Goal: Transaction & Acquisition: Obtain resource

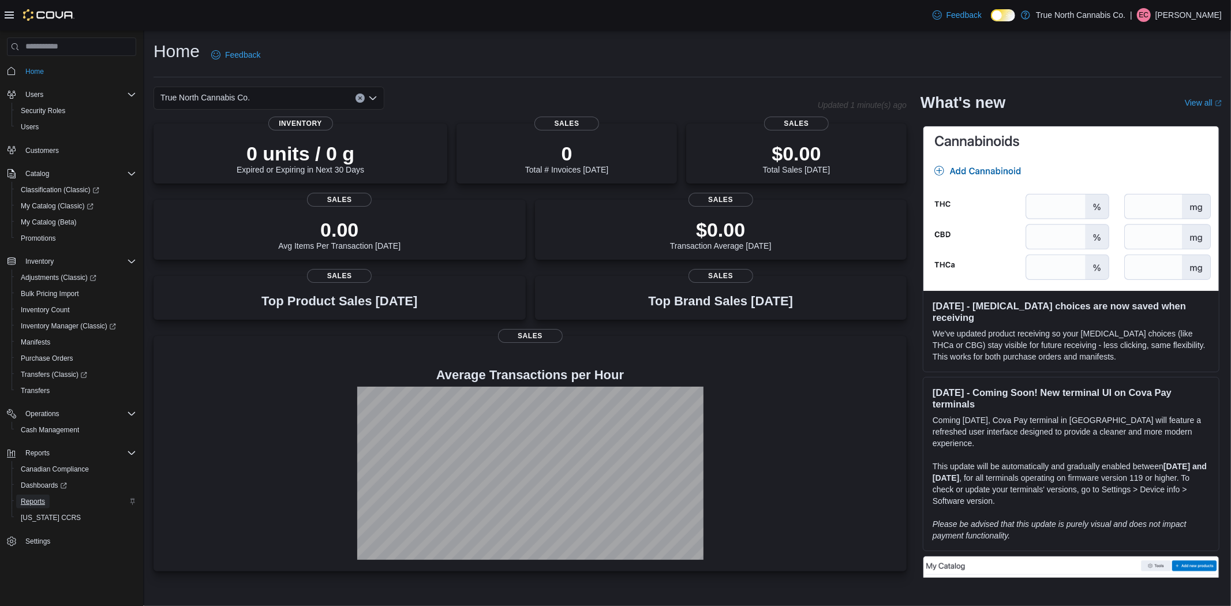
click at [38, 497] on span "Reports" at bounding box center [33, 501] width 24 height 9
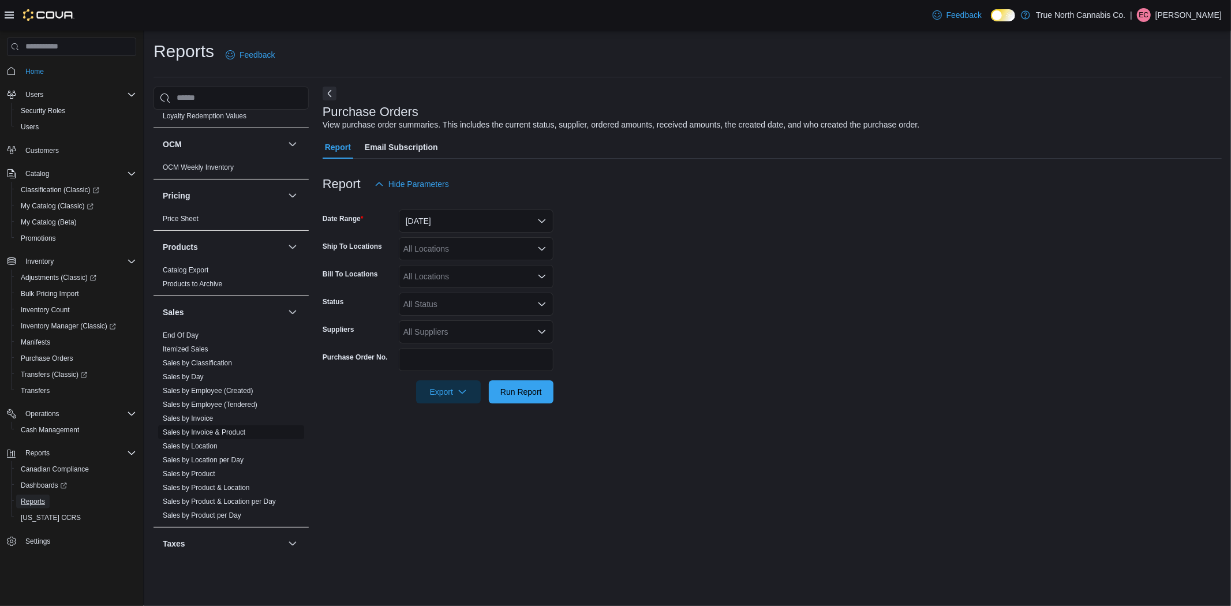
scroll to position [658, 0]
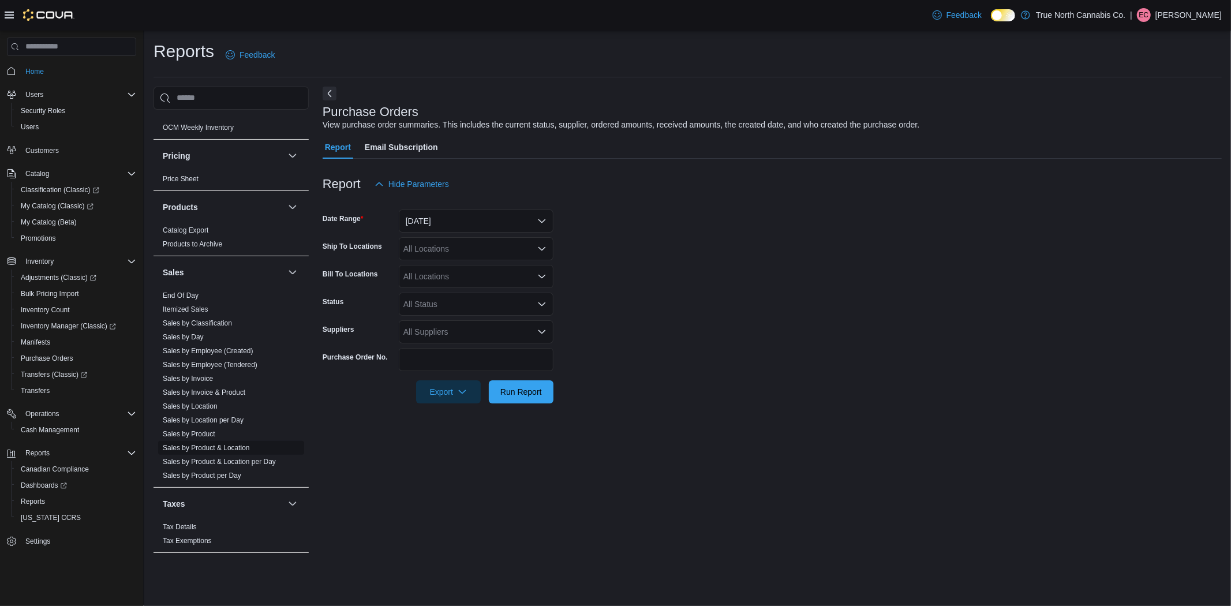
click at [235, 445] on link "Sales by Product & Location" at bounding box center [206, 448] width 87 height 8
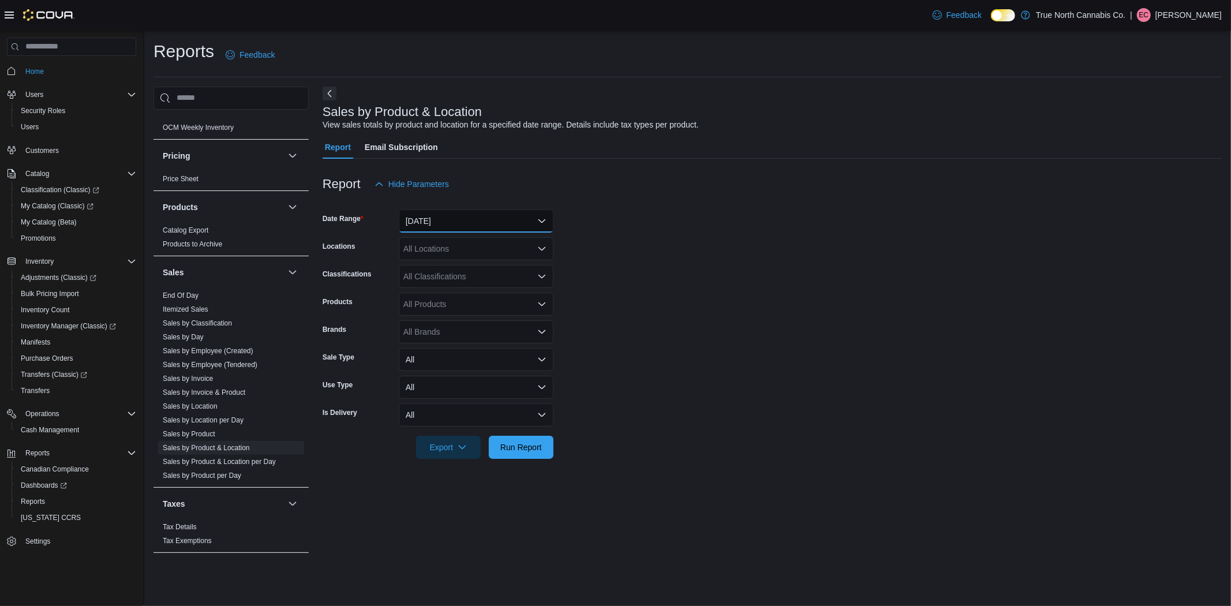
click at [472, 220] on button "Yesterday" at bounding box center [476, 220] width 155 height 23
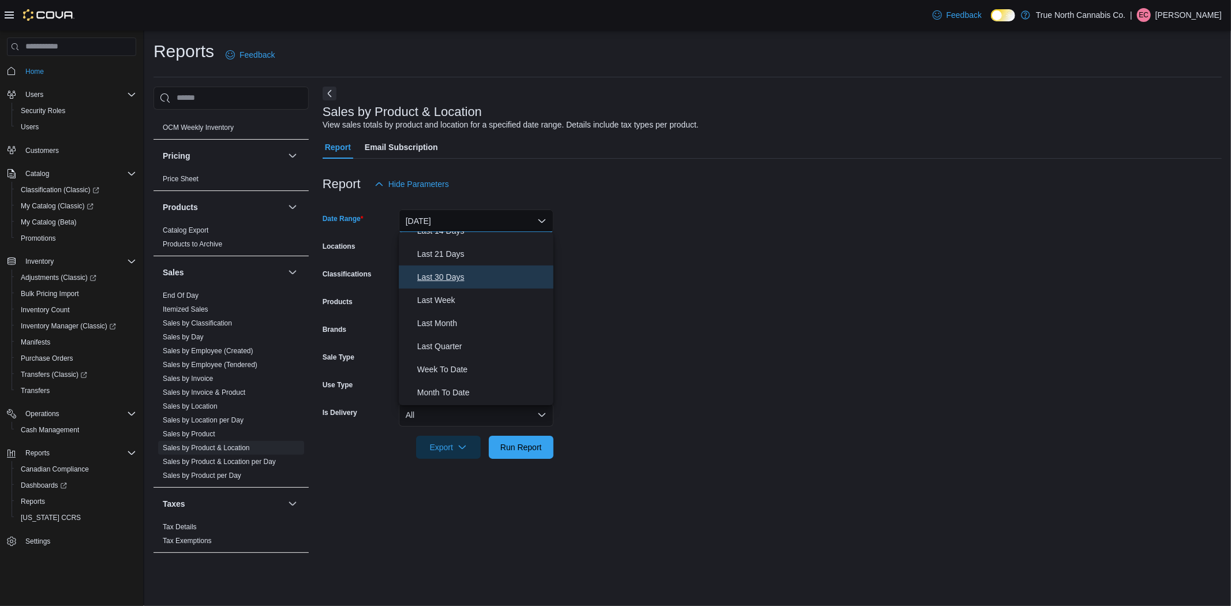
click at [458, 283] on span "Last 30 Days" at bounding box center [483, 277] width 132 height 14
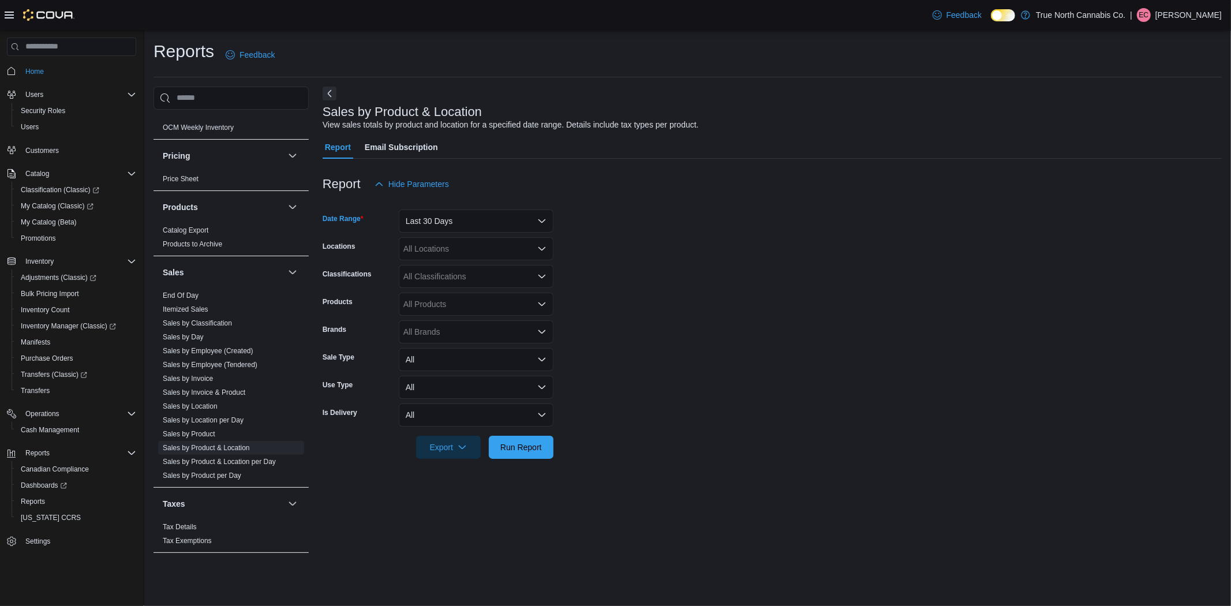
click at [479, 252] on div "All Locations" at bounding box center [476, 248] width 155 height 23
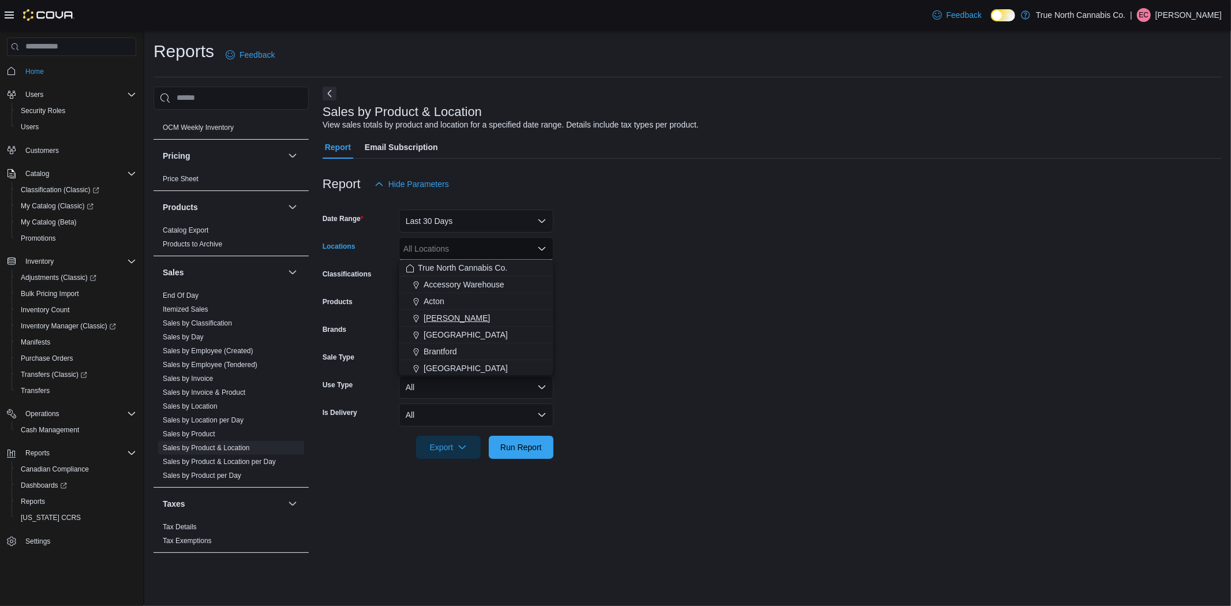
click at [452, 320] on div "Aylmer" at bounding box center [476, 318] width 141 height 12
click at [451, 320] on span "Belleville" at bounding box center [466, 318] width 84 height 12
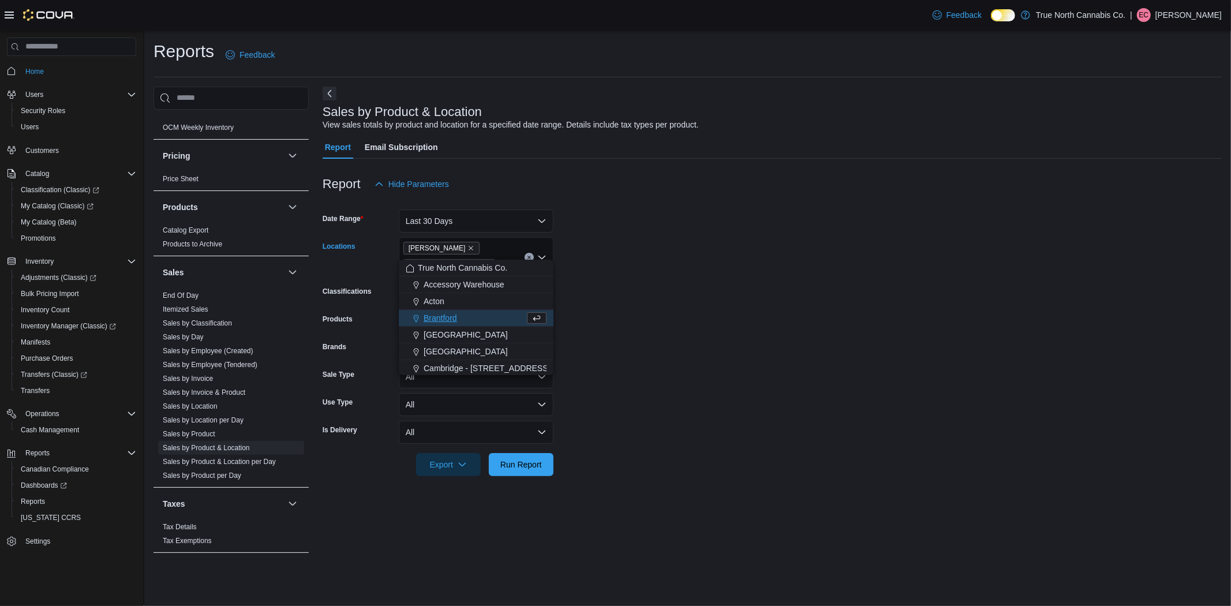
click at [451, 321] on span "Brantford" at bounding box center [440, 318] width 33 height 12
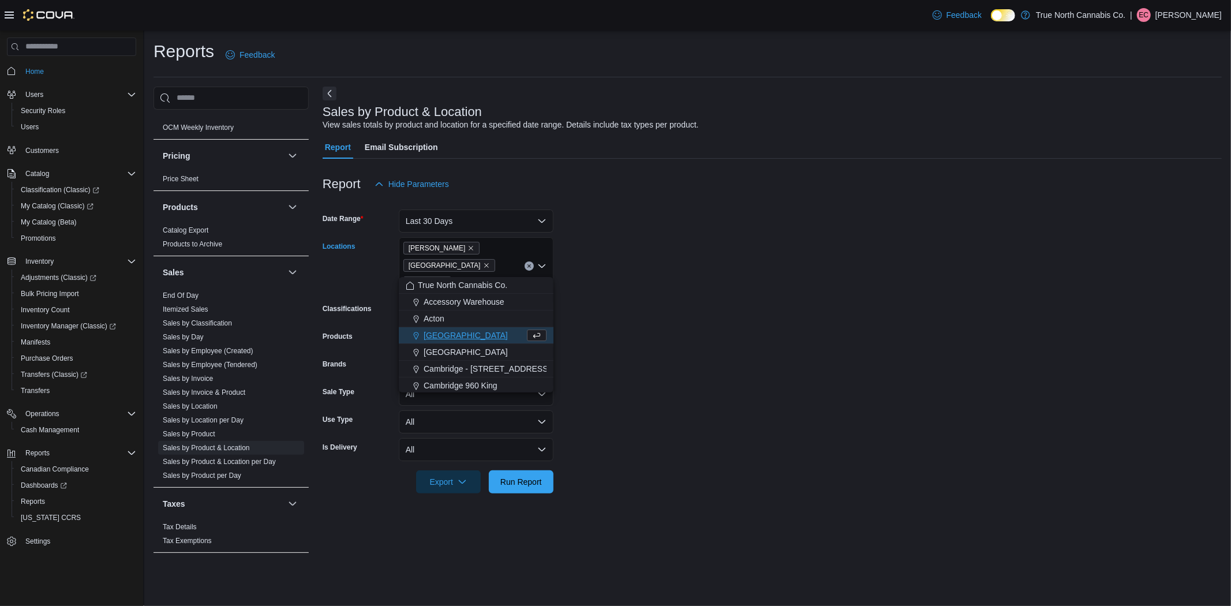
click at [448, 336] on span "Brighton" at bounding box center [466, 336] width 84 height 12
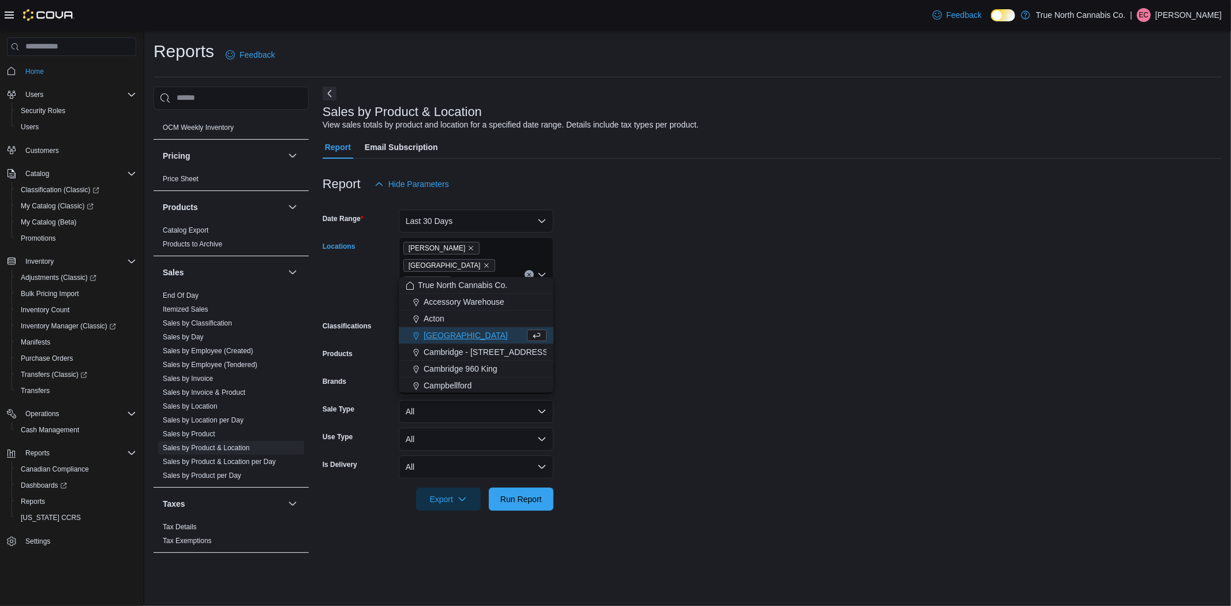
click at [448, 339] on span "Brockville" at bounding box center [466, 336] width 84 height 12
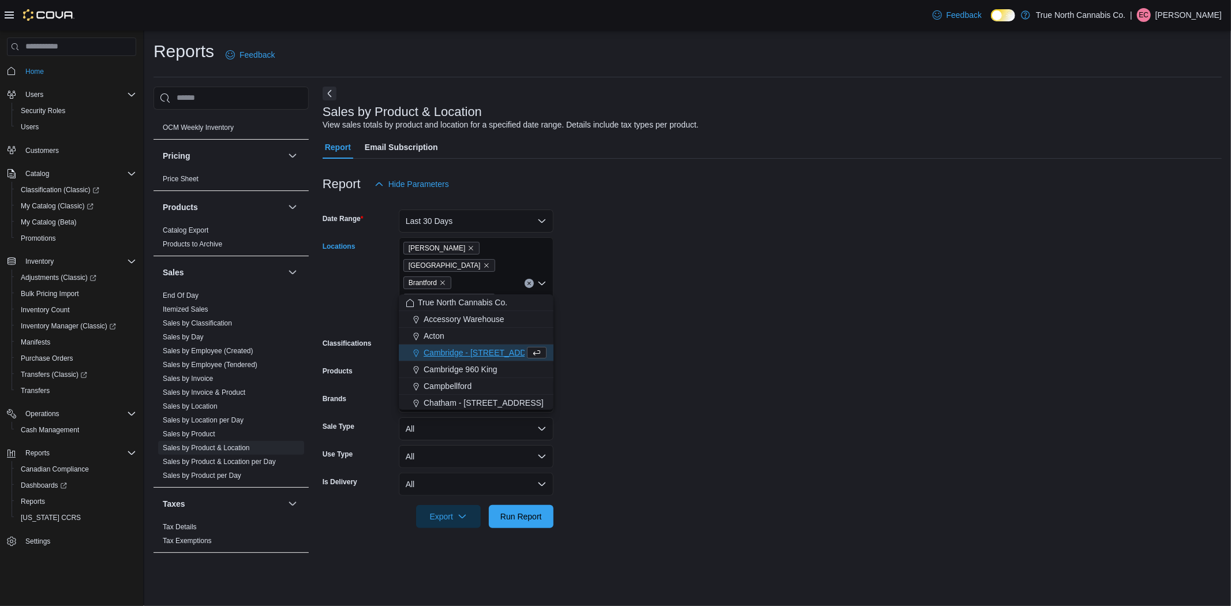
click at [449, 353] on span "Cambridge - 51 Main St" at bounding box center [487, 353] width 126 height 12
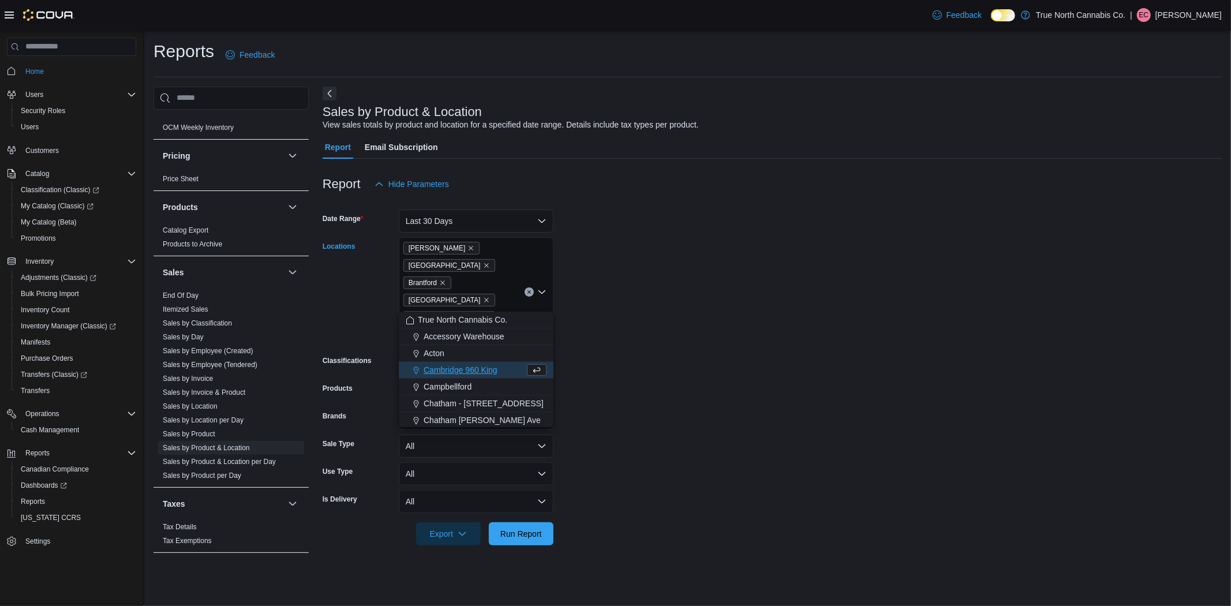
click at [449, 371] on span "Cambridge 960 King" at bounding box center [461, 370] width 74 height 12
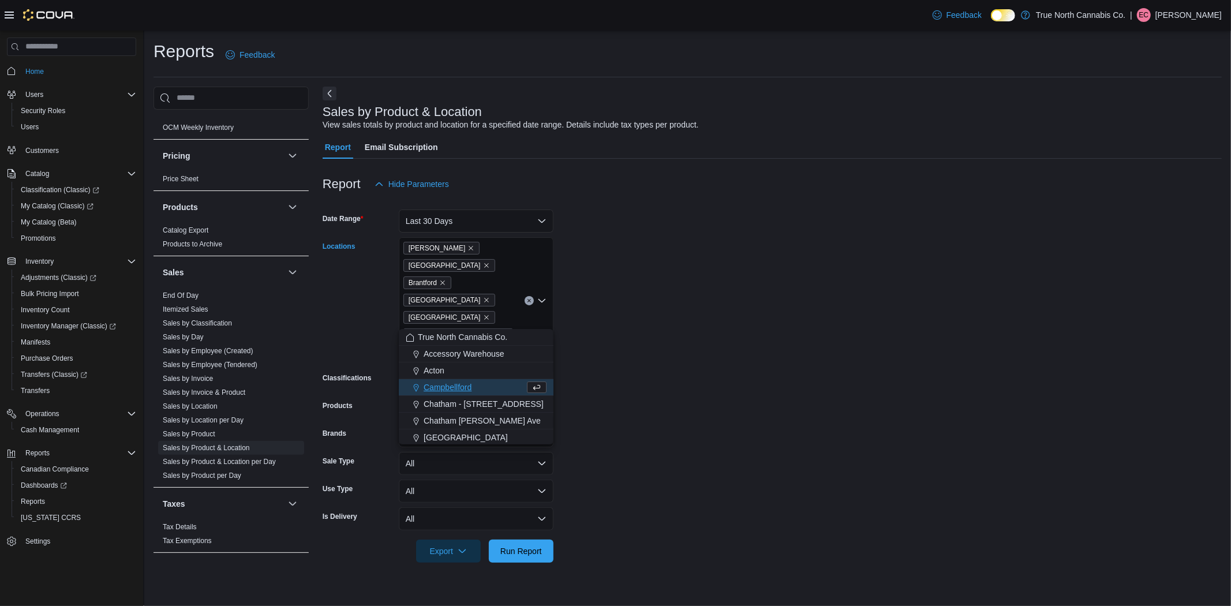
click at [444, 391] on span "Campbellford" at bounding box center [448, 387] width 48 height 12
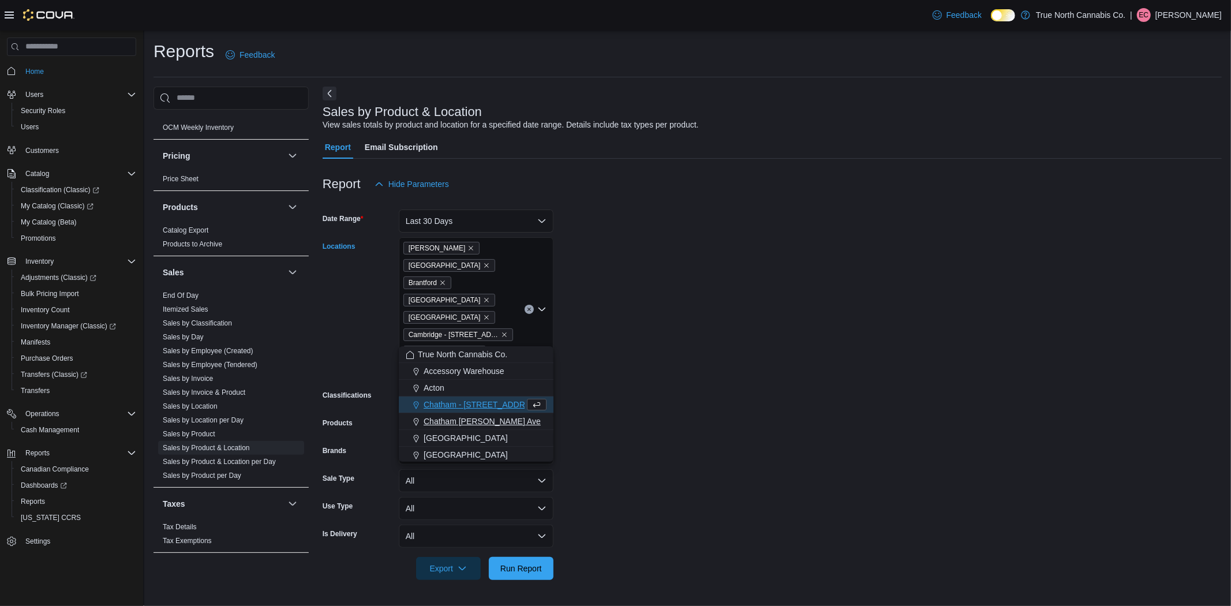
scroll to position [64, 0]
click at [449, 404] on span "Goderich" at bounding box center [457, 408] width 66 height 12
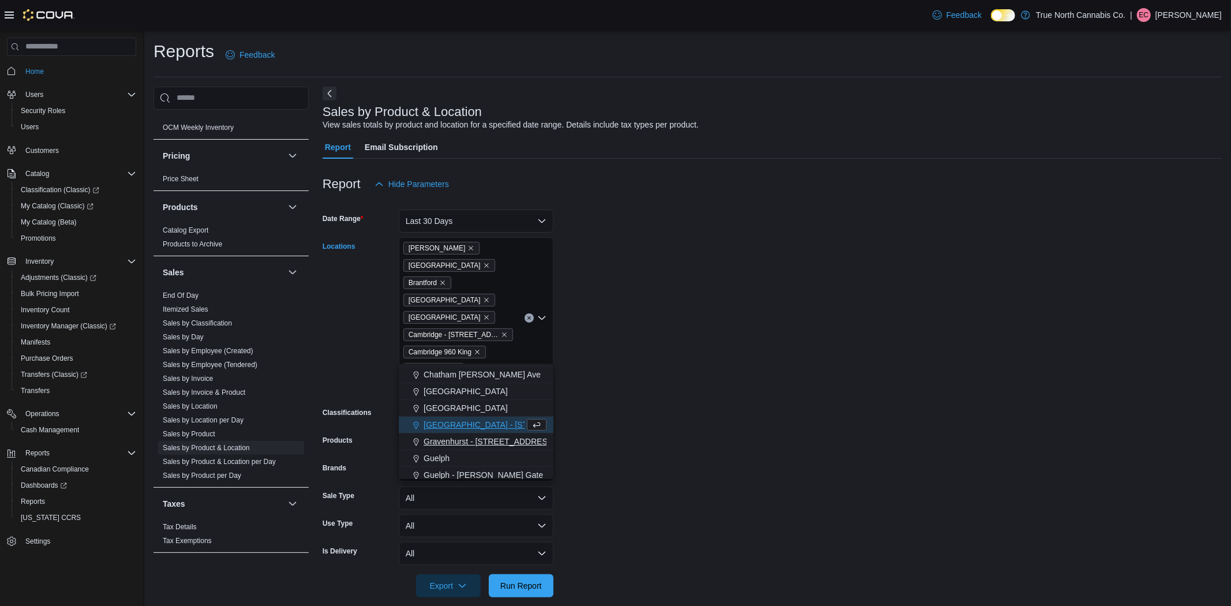
click at [452, 441] on span "Gravenhurst - 125 Muskoka Rd S" at bounding box center [490, 442] width 132 height 12
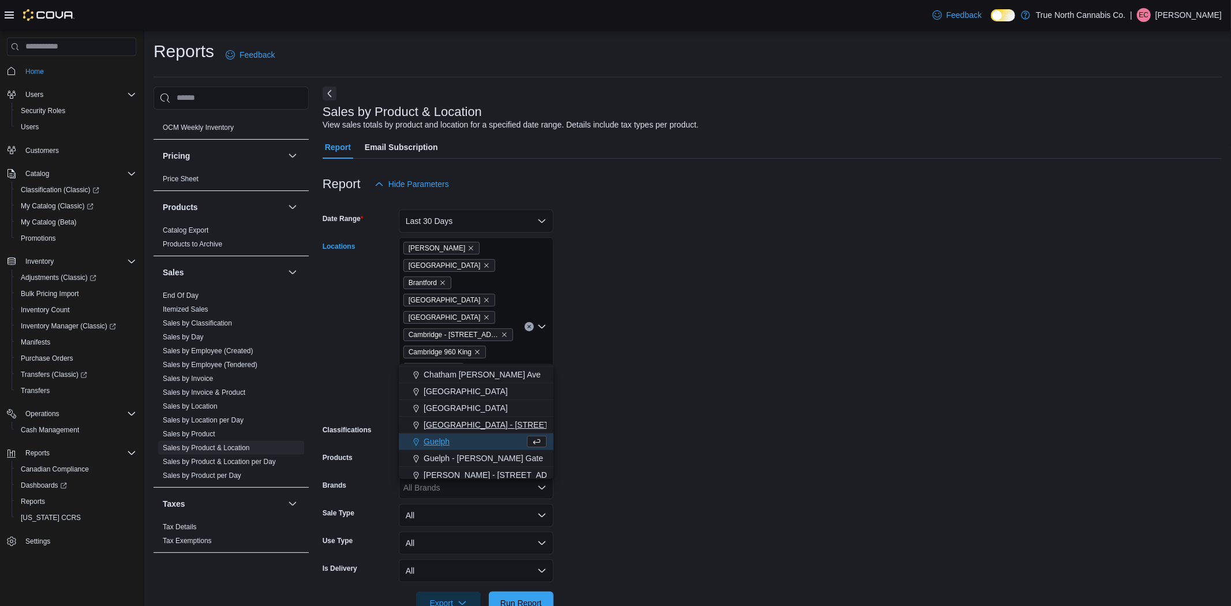
click at [458, 426] on span "Grand Bend - 31 Ontario St" at bounding box center [509, 425] width 171 height 12
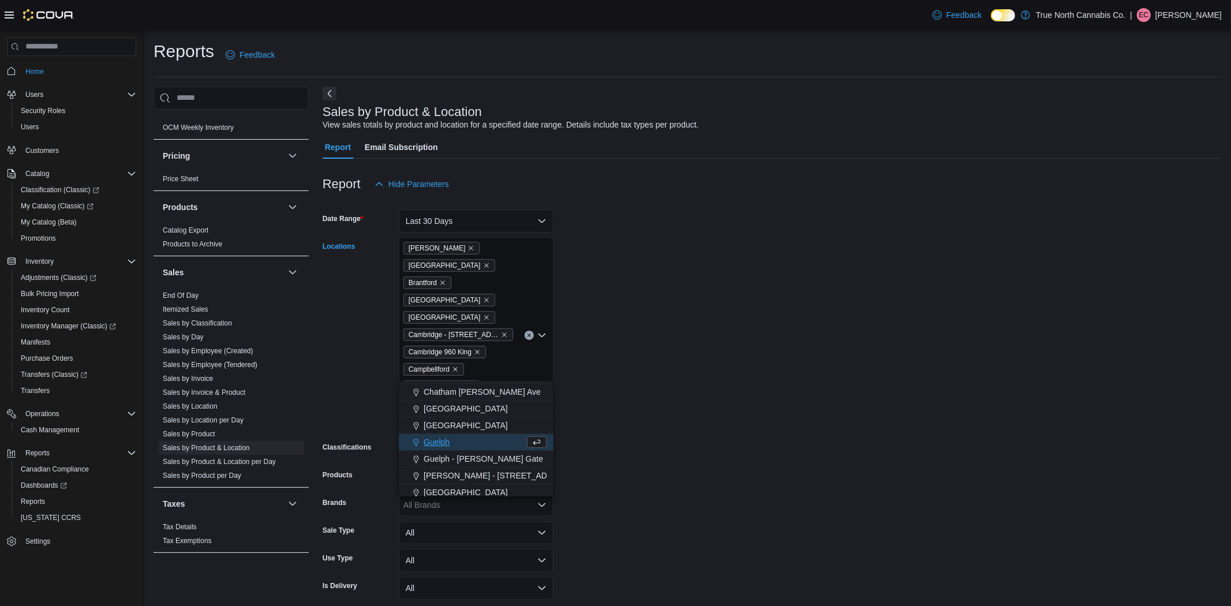
click at [504, 418] on icon "Remove Gravenhurst - 125 Muskoka Rd S from selection in this group" at bounding box center [504, 421] width 7 height 7
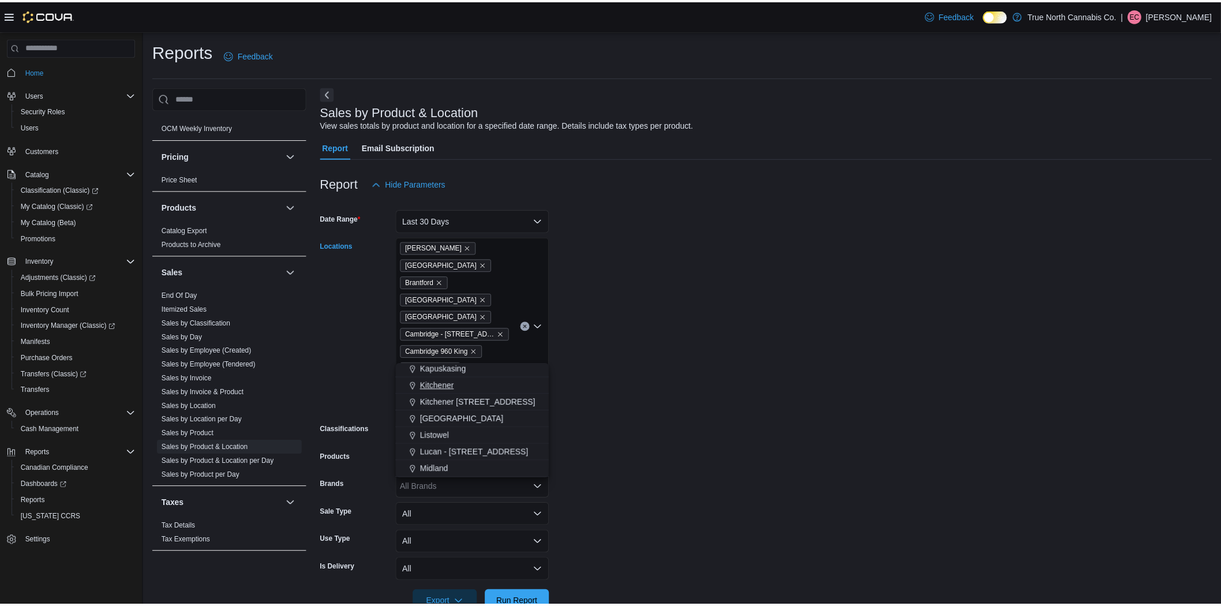
scroll to position [256, 0]
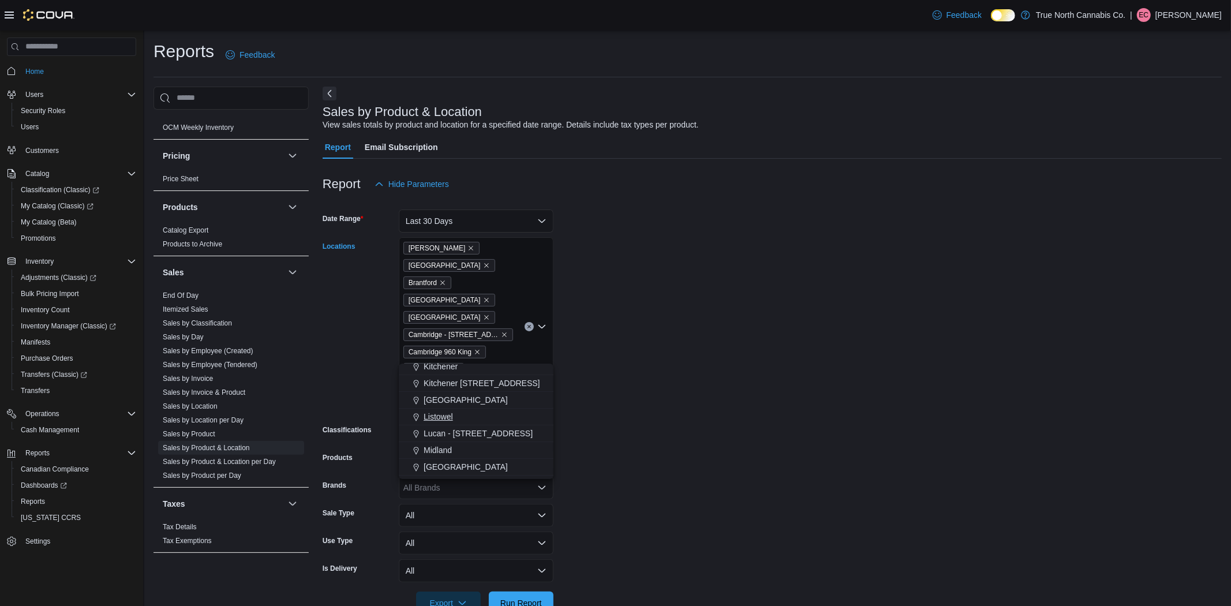
click at [461, 416] on div "Listowel" at bounding box center [476, 417] width 141 height 12
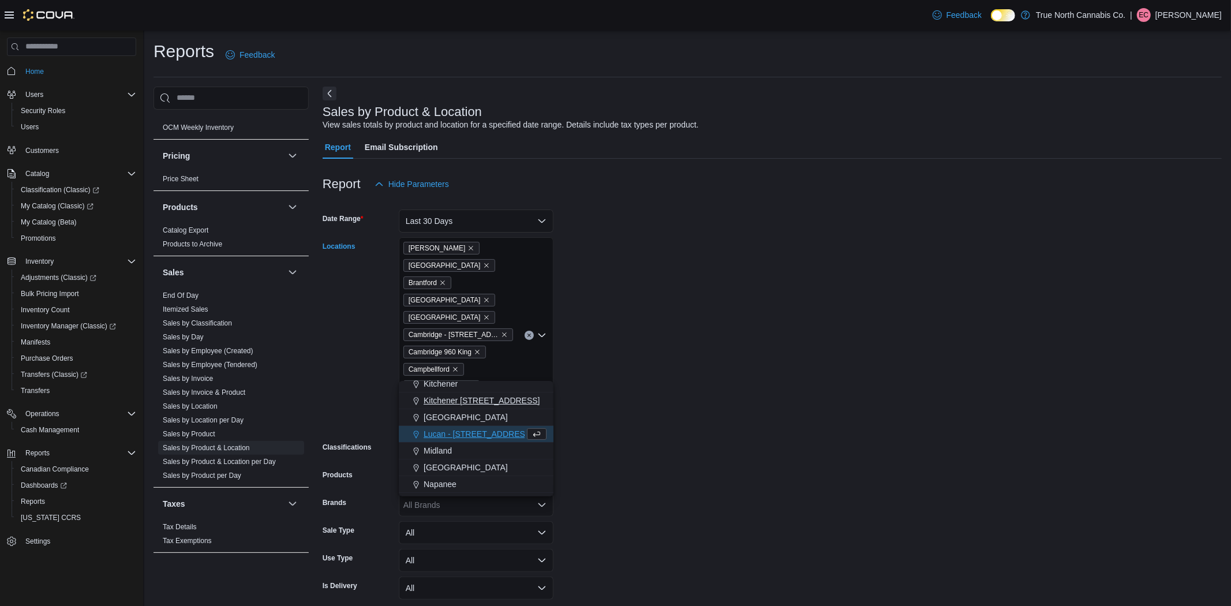
click at [476, 404] on span "Kitchener 1 Queen St" at bounding box center [482, 401] width 117 height 12
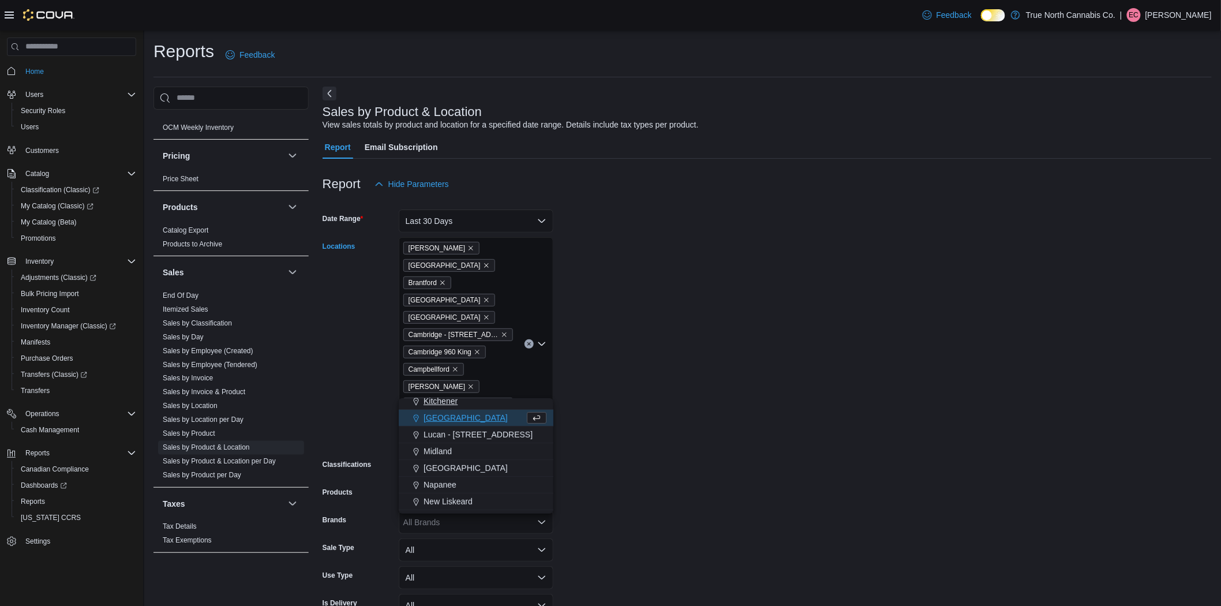
click at [457, 406] on span "Kitchener" at bounding box center [441, 401] width 34 height 12
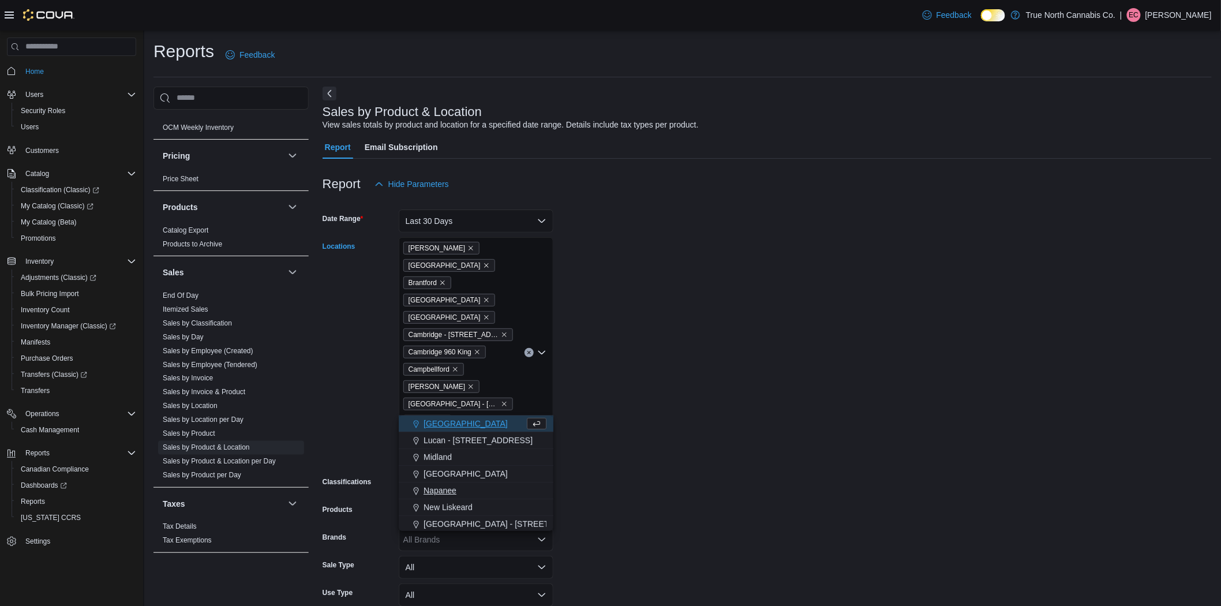
click at [472, 493] on div "Napanee" at bounding box center [476, 491] width 141 height 12
click at [470, 493] on div "Oshawa" at bounding box center [476, 494] width 141 height 12
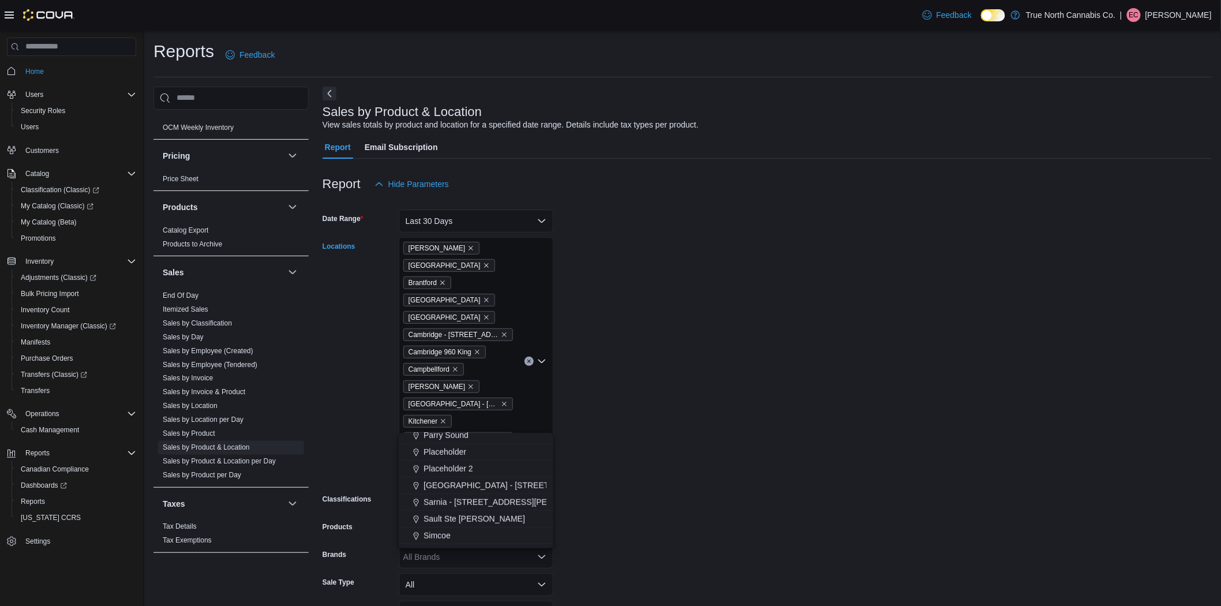
scroll to position [443, 0]
click at [469, 500] on span "Sault Ste Marie" at bounding box center [475, 500] width 102 height 12
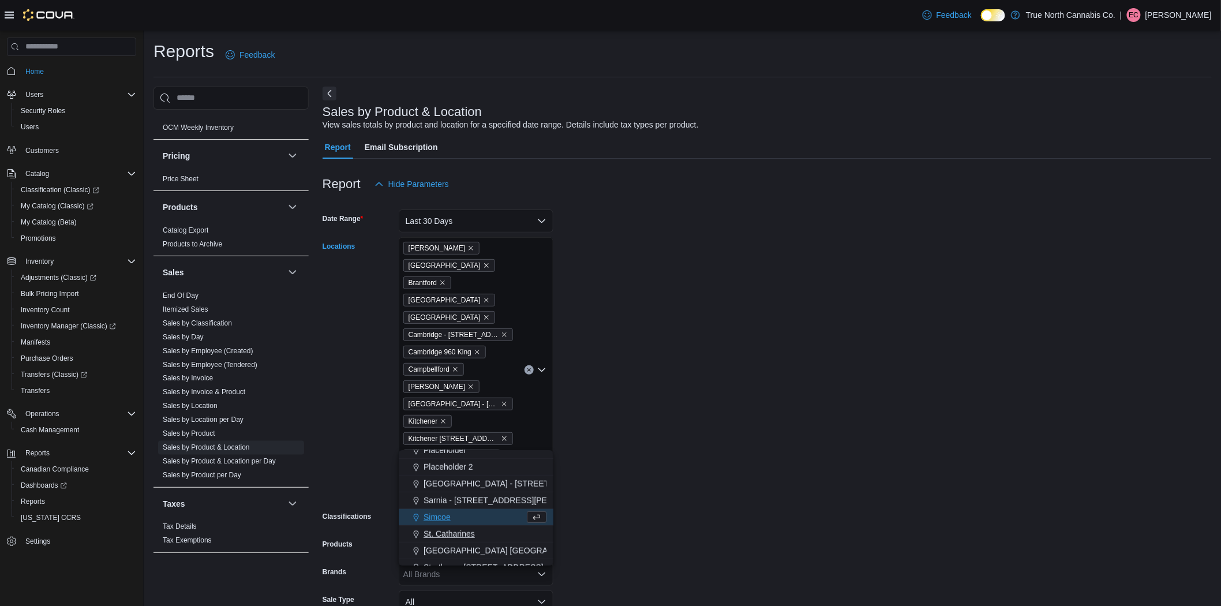
scroll to position [508, 0]
click at [475, 486] on span "Stratford Ontario St" at bounding box center [552, 486] width 257 height 12
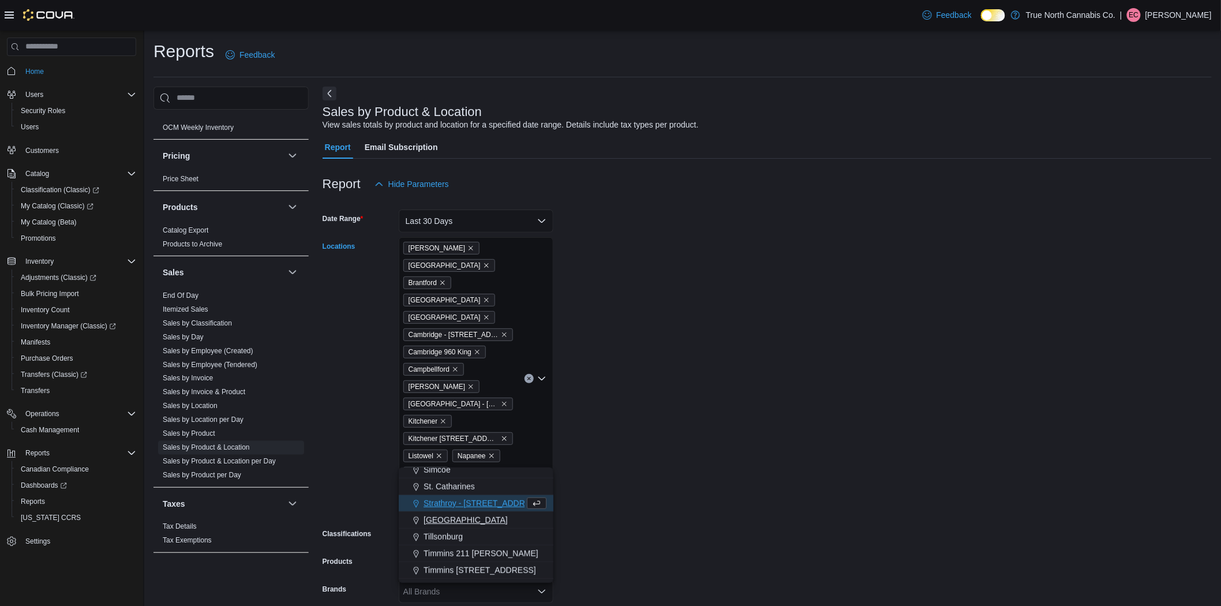
click at [452, 521] on span "Sudbury" at bounding box center [466, 520] width 84 height 12
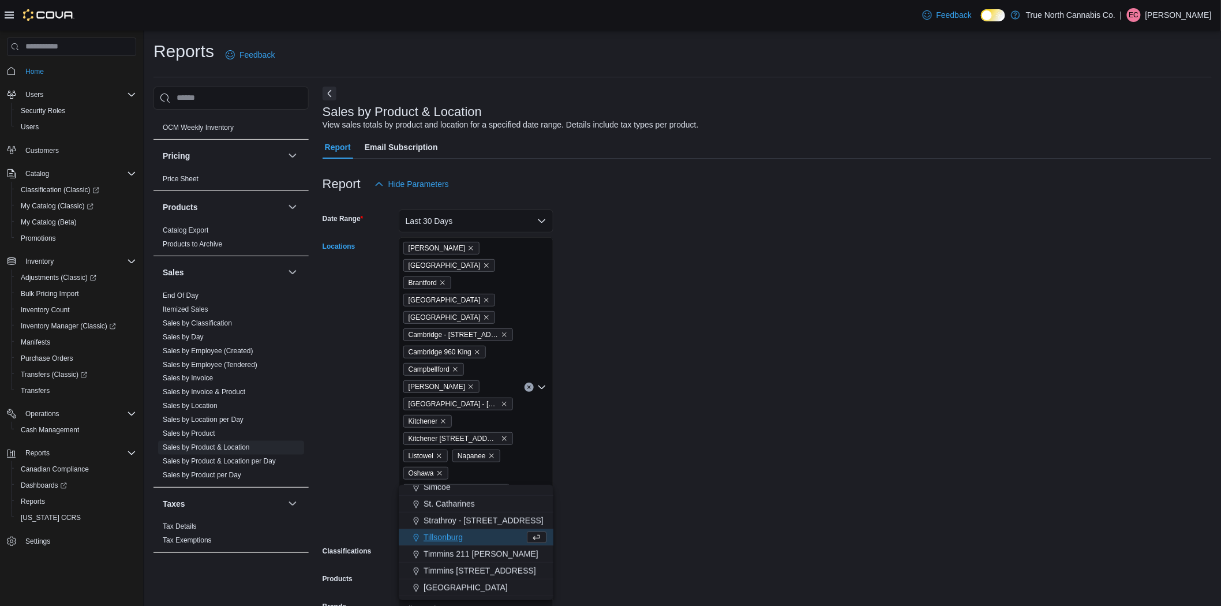
scroll to position [554, 0]
click at [470, 538] on div "Trenton" at bounding box center [476, 542] width 141 height 12
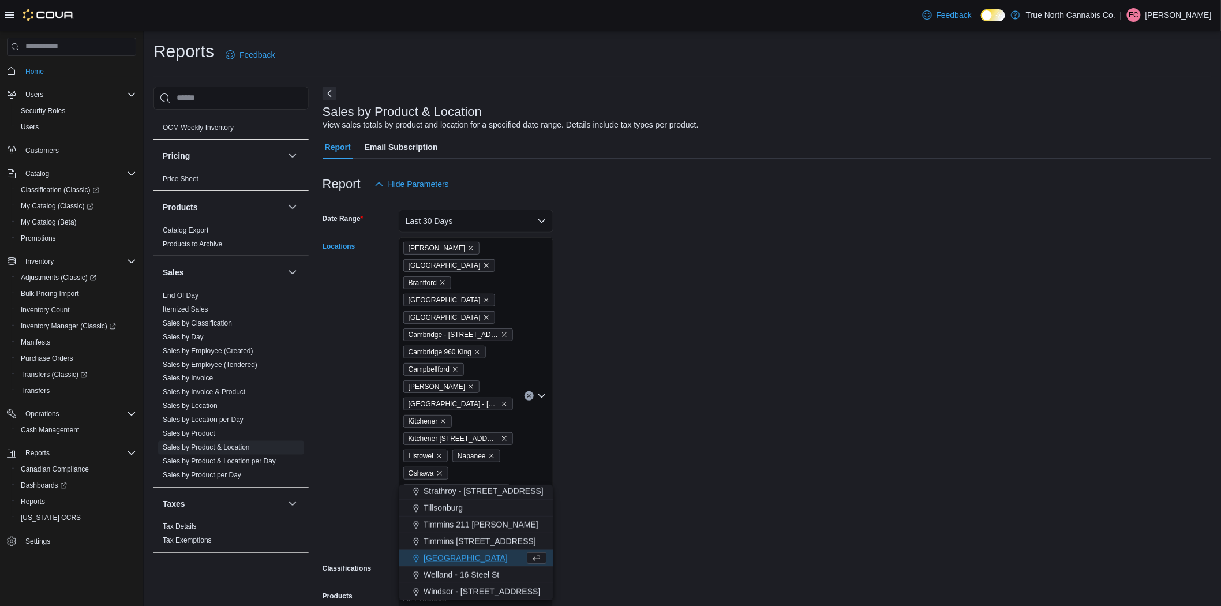
click at [609, 497] on form "Date Range Last 30 Days Locations Aylmer Belleville Brantford Brighton Brockvil…" at bounding box center [767, 474] width 889 height 557
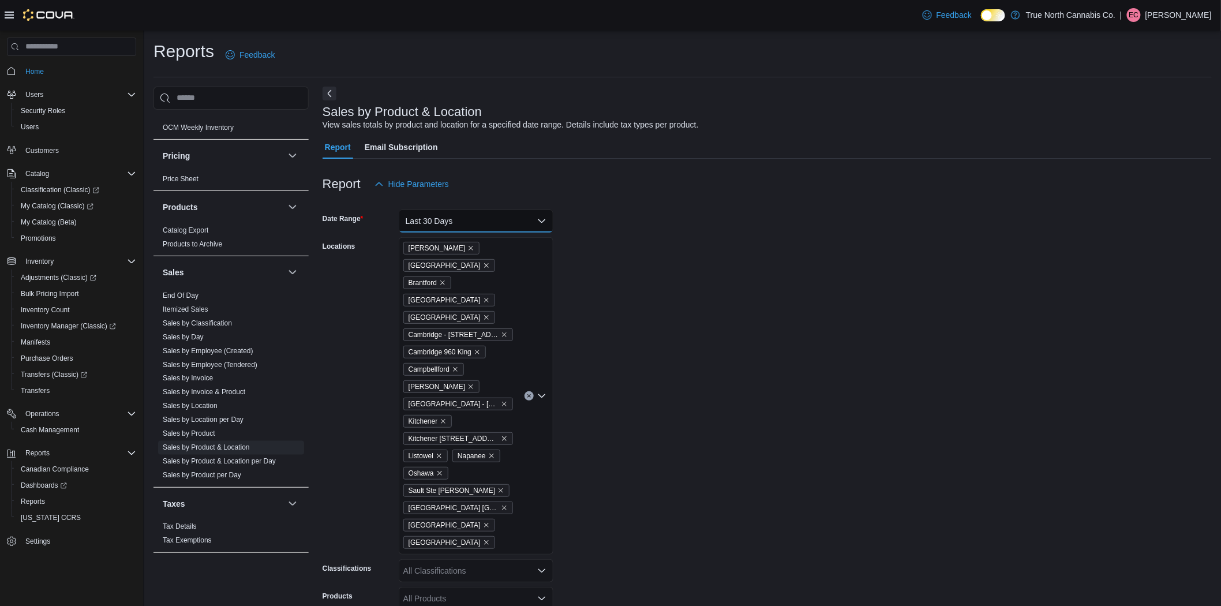
click at [502, 216] on button "Last 30 Days" at bounding box center [476, 220] width 155 height 23
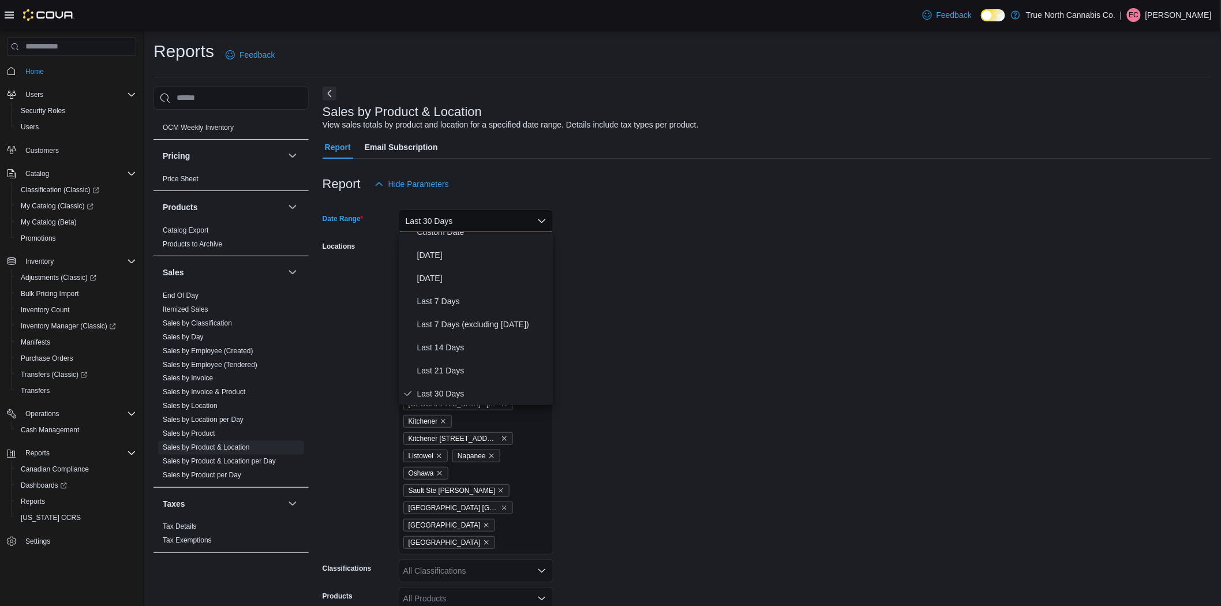
click at [671, 313] on form "Date Range Last 30 Days Locations Aylmer Belleville Brantford Brighton Brockvil…" at bounding box center [767, 474] width 889 height 557
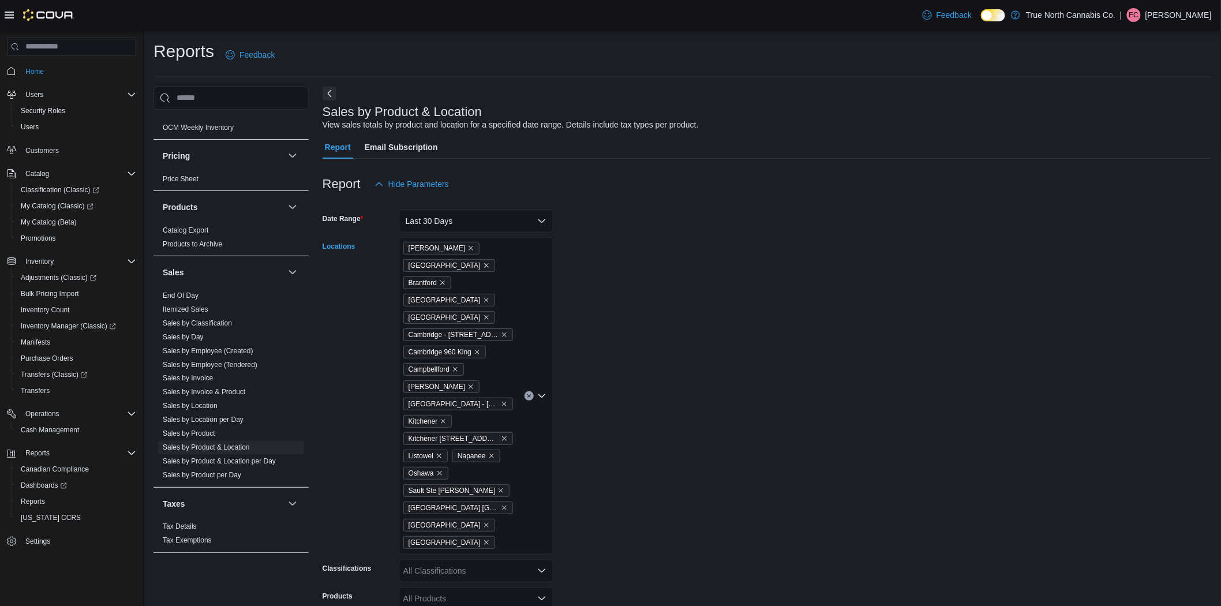
click at [514, 262] on div "Aylmer Belleville Brantford Brighton Brockville Cambridge - 51 Main St Cambridg…" at bounding box center [476, 395] width 155 height 317
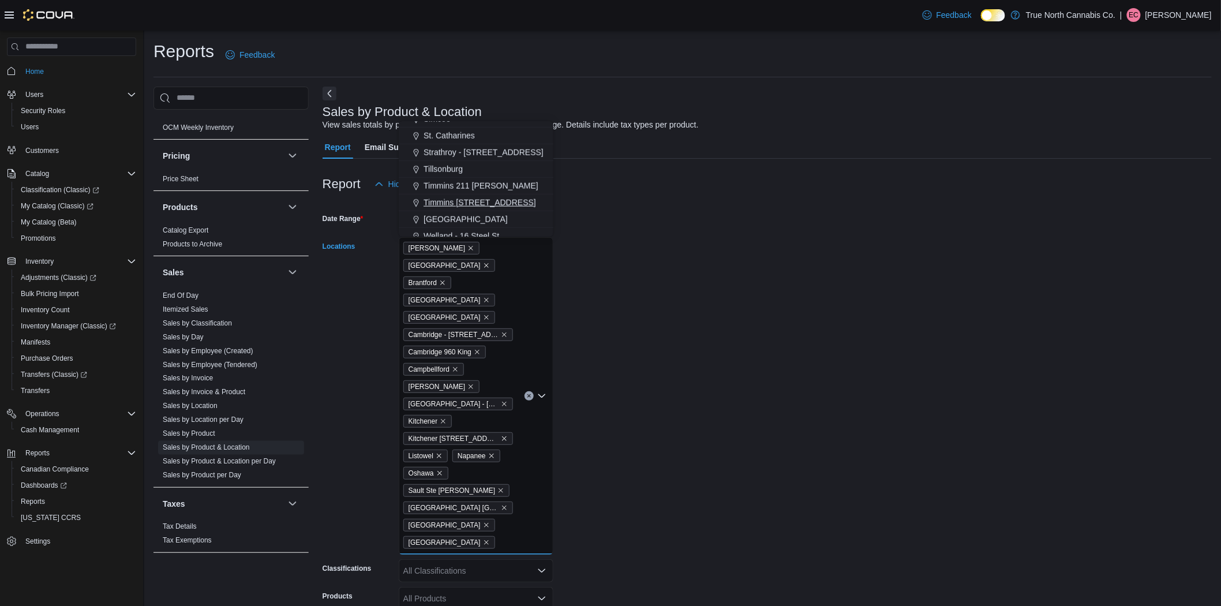
scroll to position [537, 0]
click at [464, 149] on div "Tillsonburg" at bounding box center [476, 145] width 141 height 12
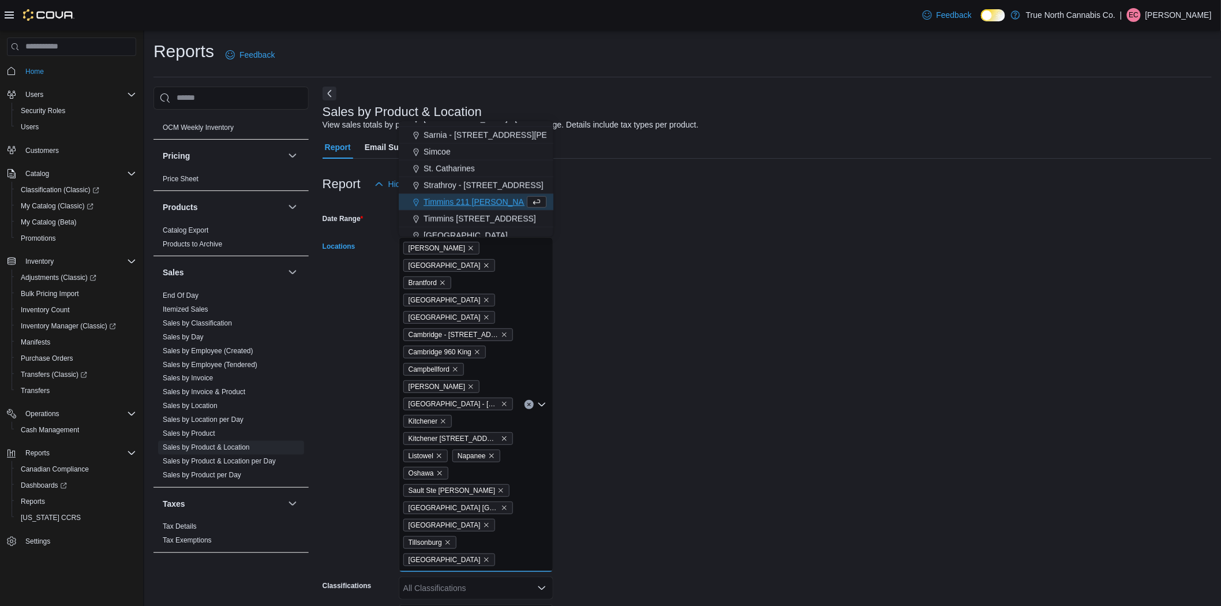
scroll to position [456, 0]
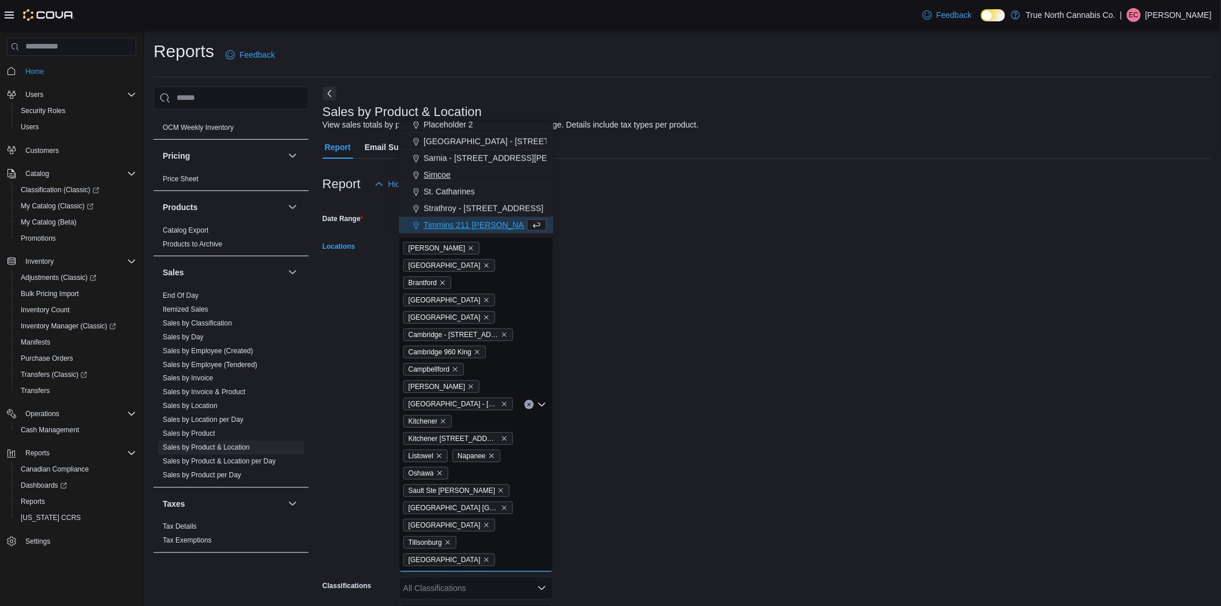
click at [458, 173] on div "Simcoe" at bounding box center [476, 175] width 141 height 12
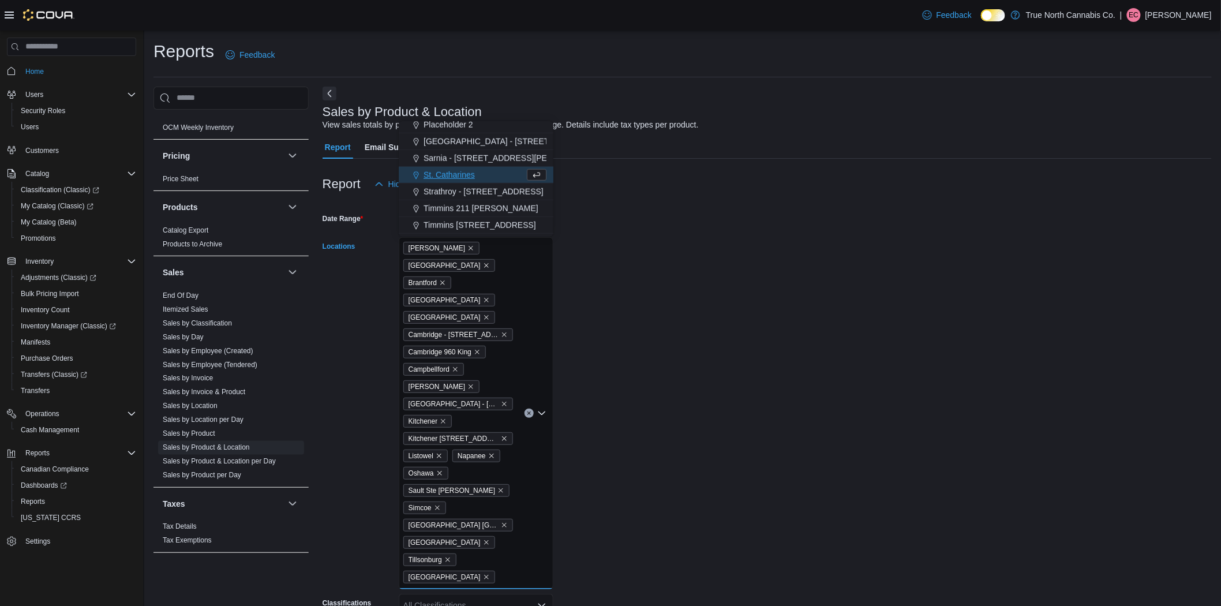
click at [688, 360] on form "Date Range Last 30 Days Locations Aylmer Belleville Brantford Brighton Brockvil…" at bounding box center [767, 492] width 889 height 592
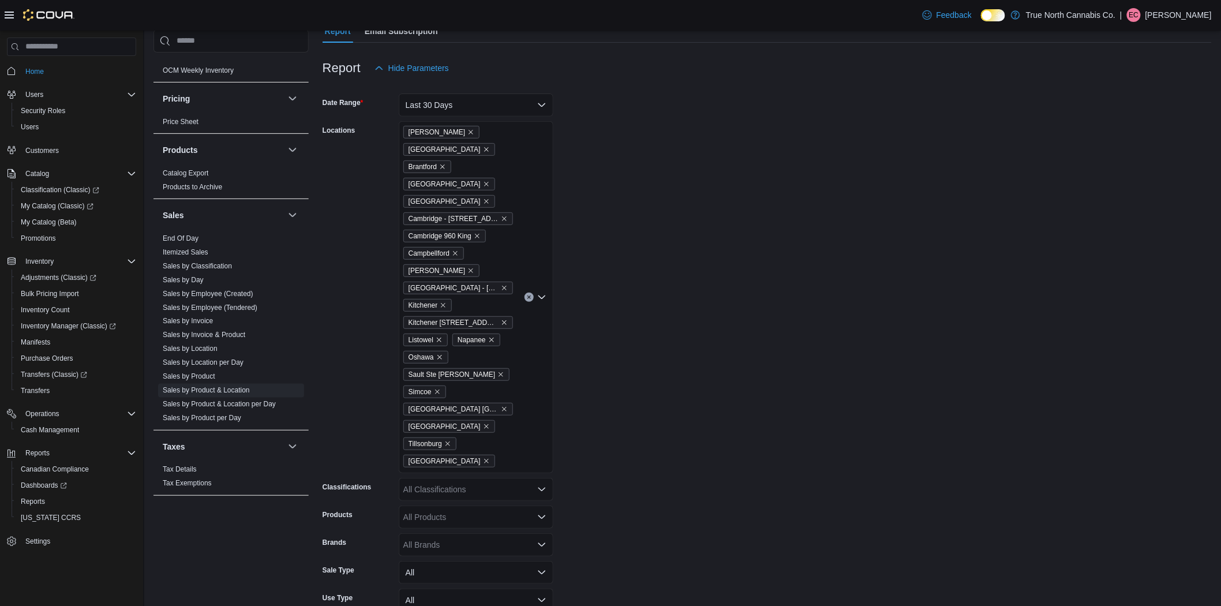
scroll to position [118, 0]
click at [465, 504] on span "Export to Excel" at bounding box center [450, 502] width 52 height 9
